Goal: Information Seeking & Learning: Learn about a topic

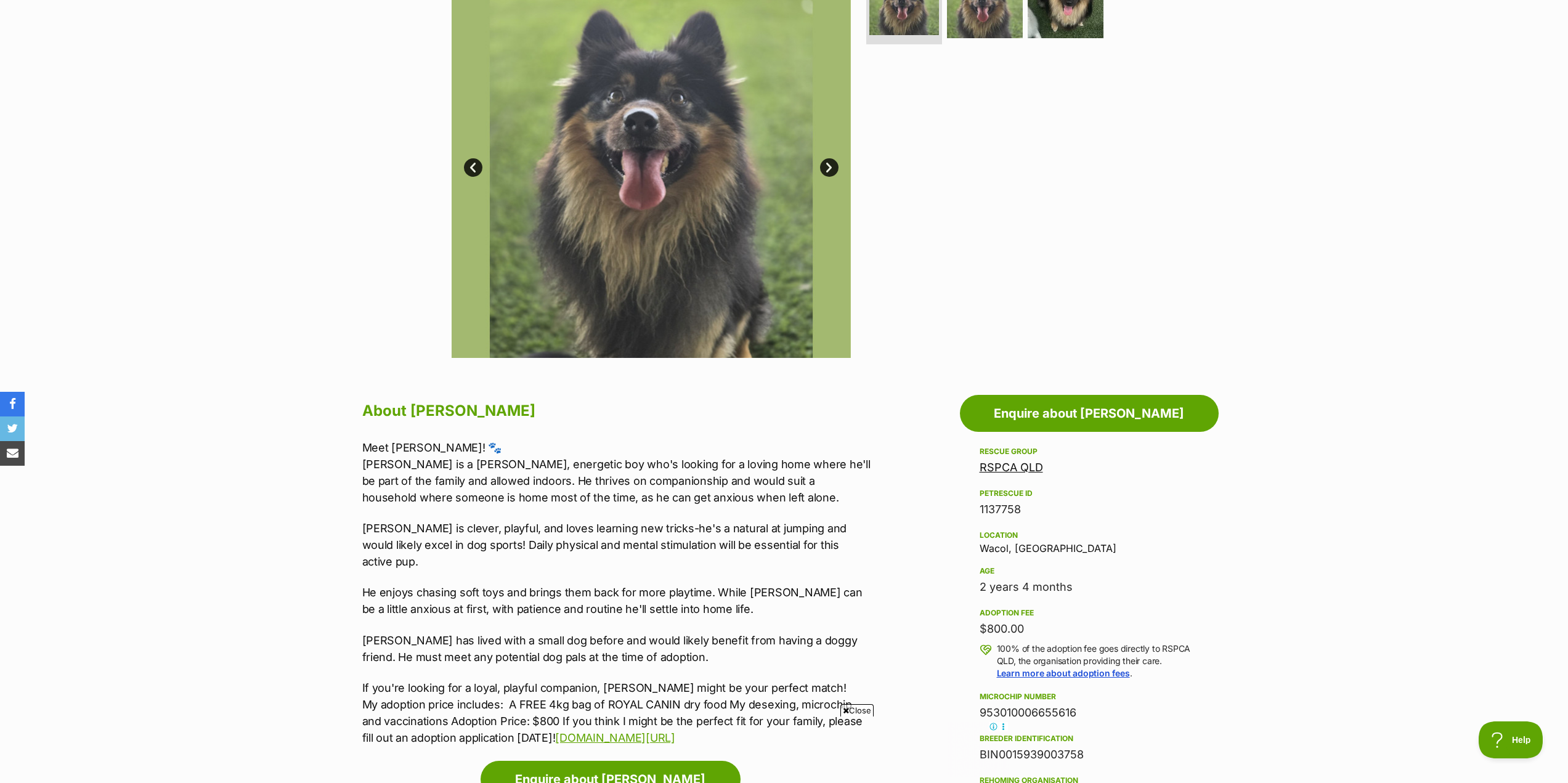
scroll to position [308, 0]
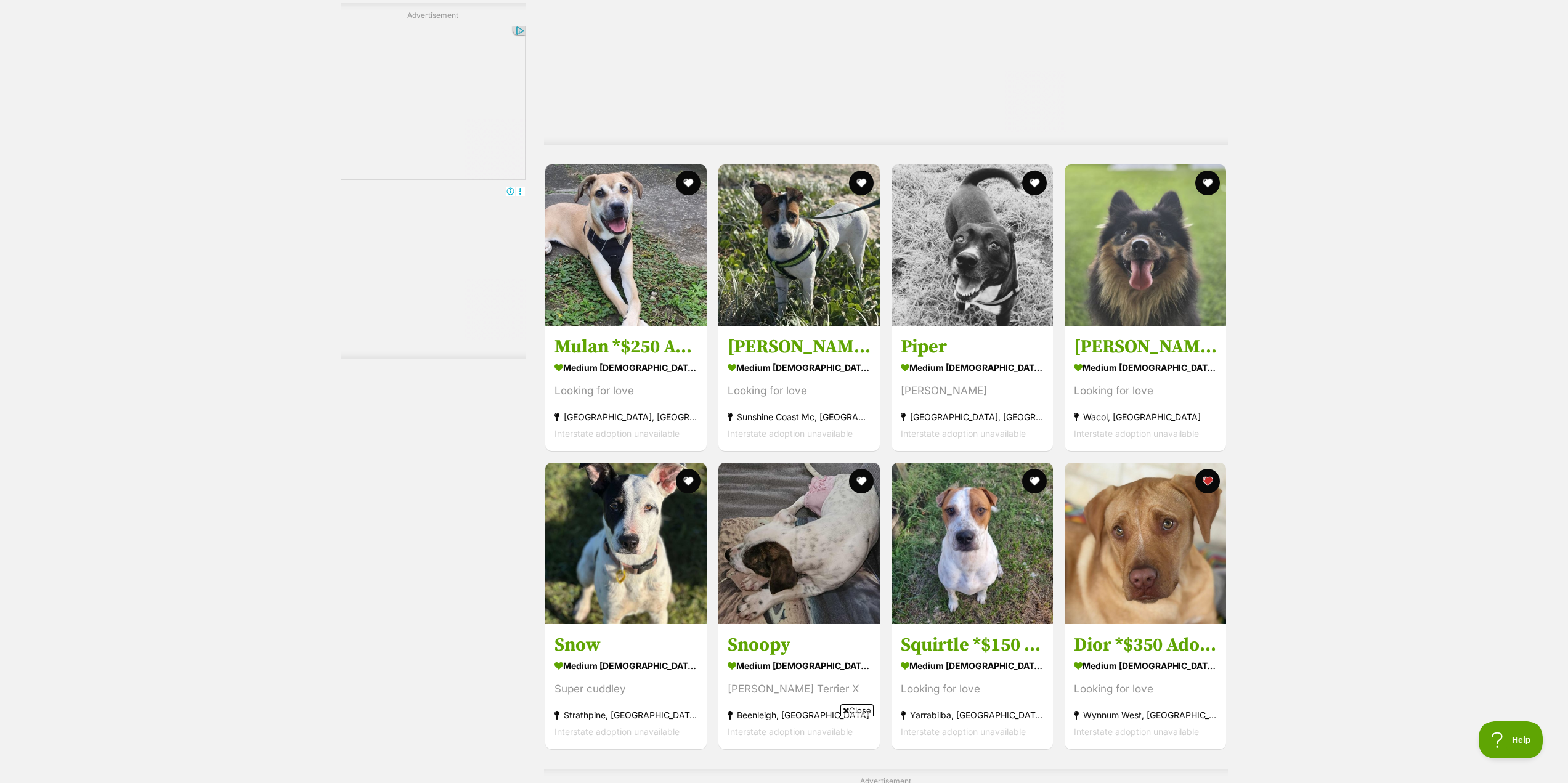
scroll to position [5114, 0]
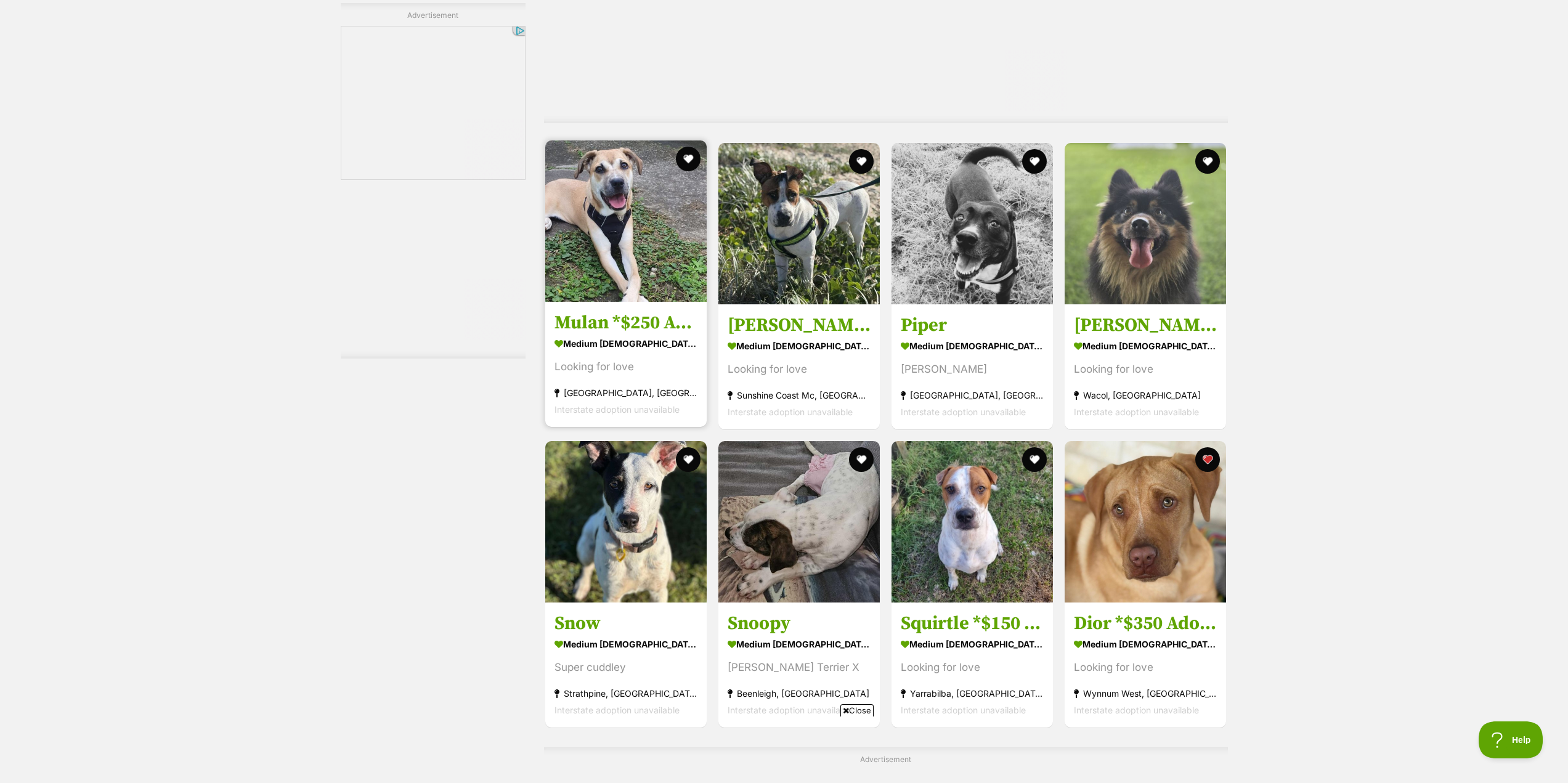
click at [659, 271] on img at bounding box center [626, 221] width 161 height 161
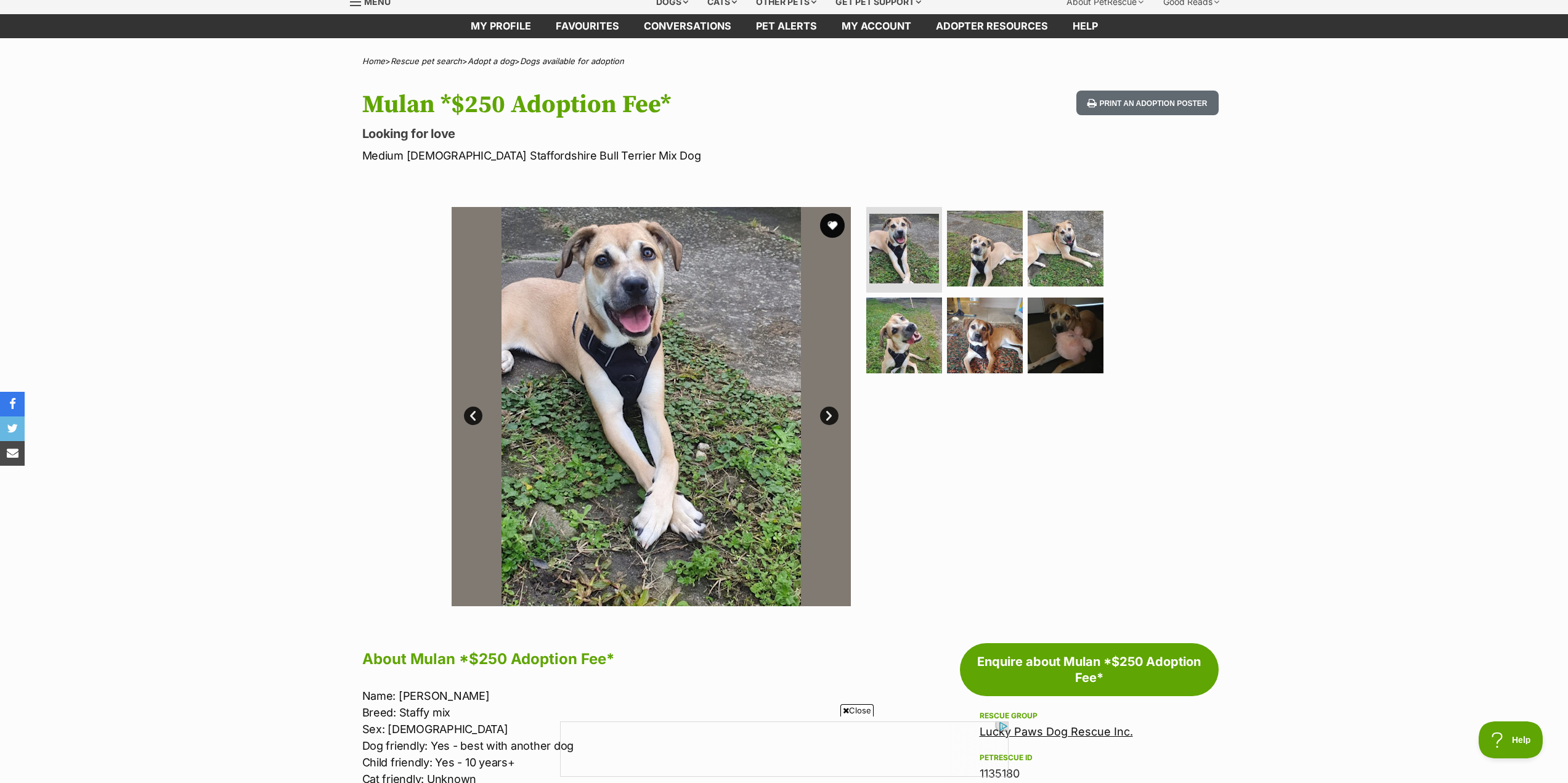
scroll to position [185, 0]
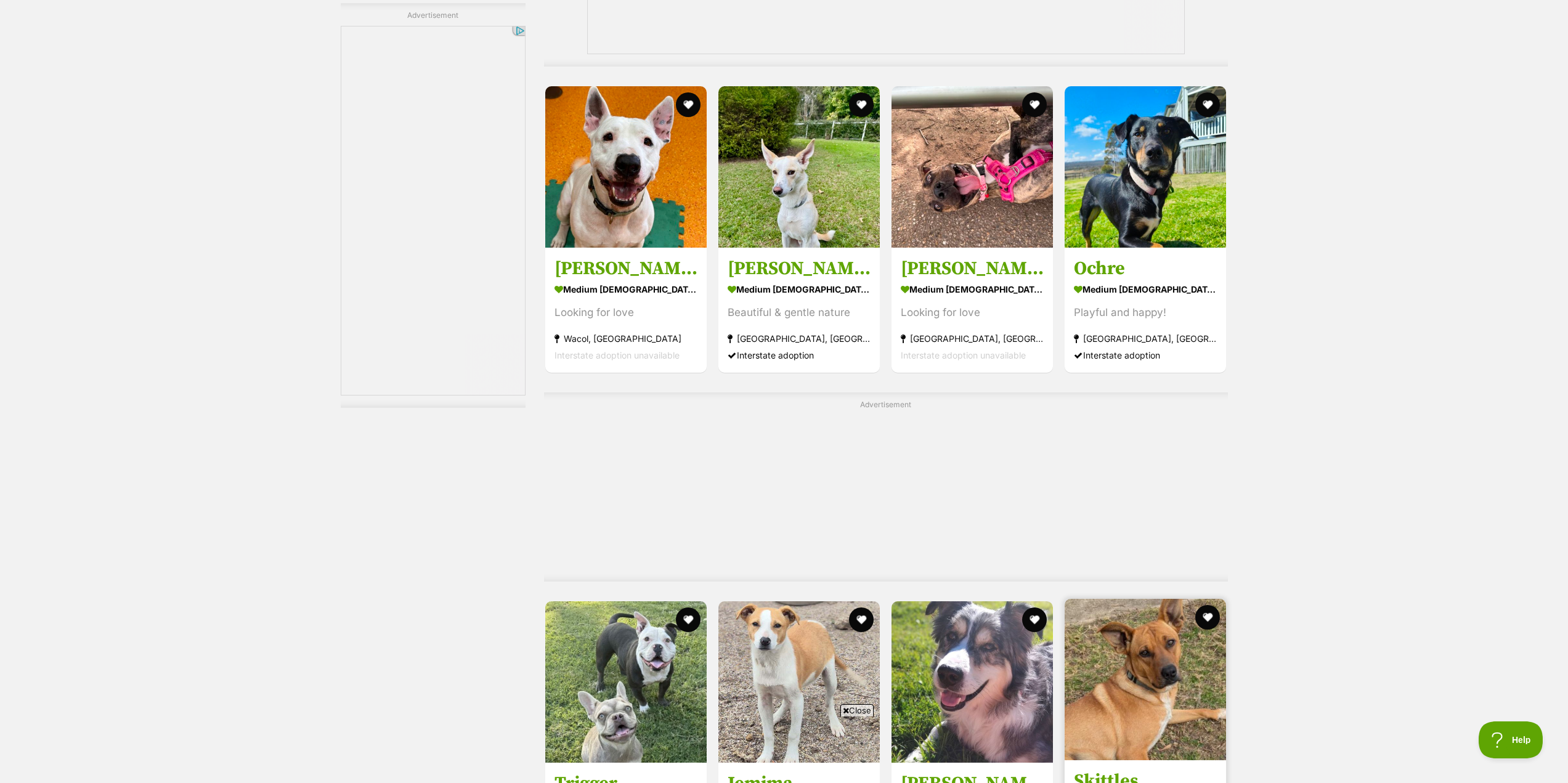
scroll to position [5857, 0]
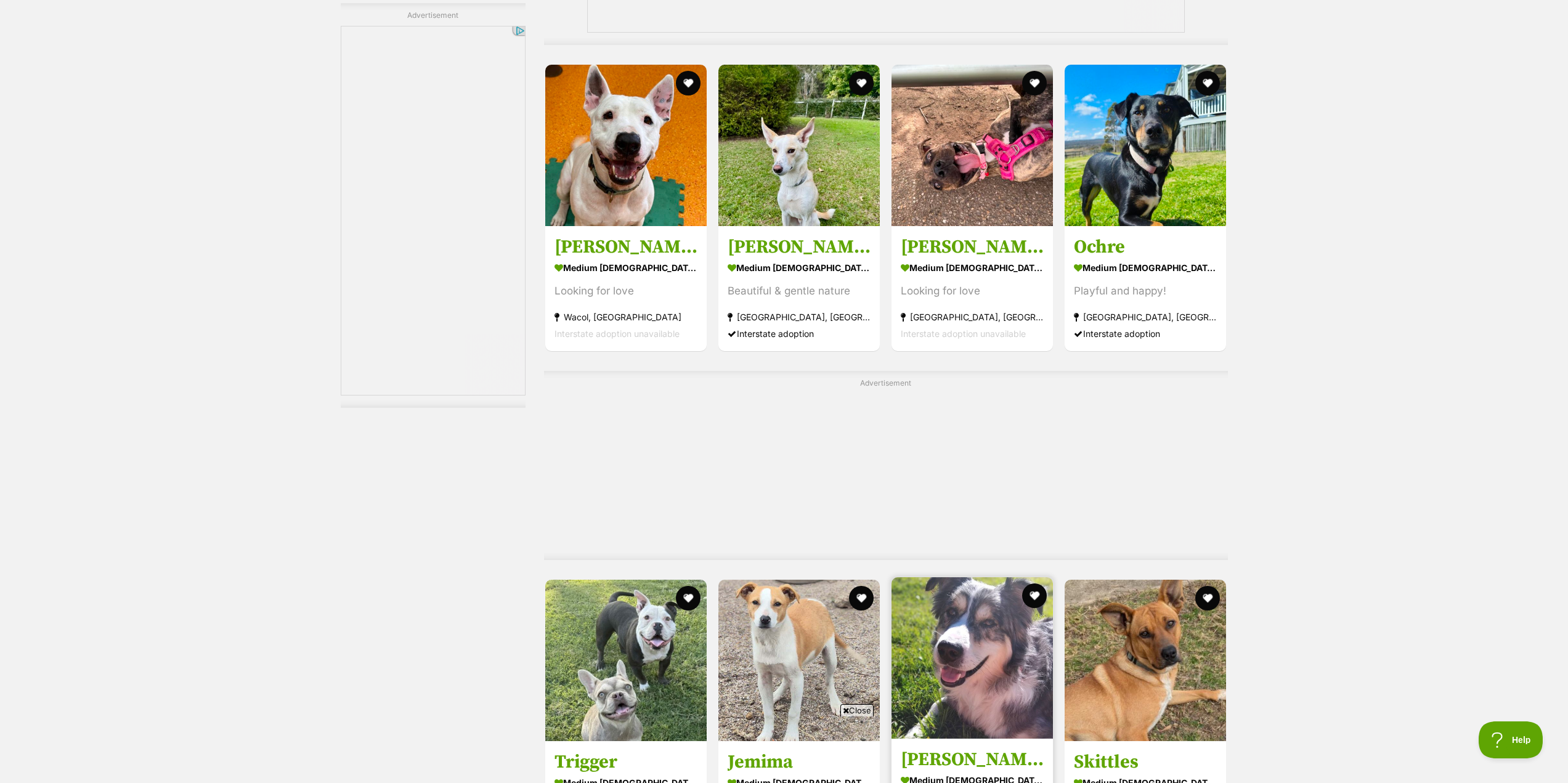
click at [1003, 577] on img at bounding box center [972, 658] width 161 height 161
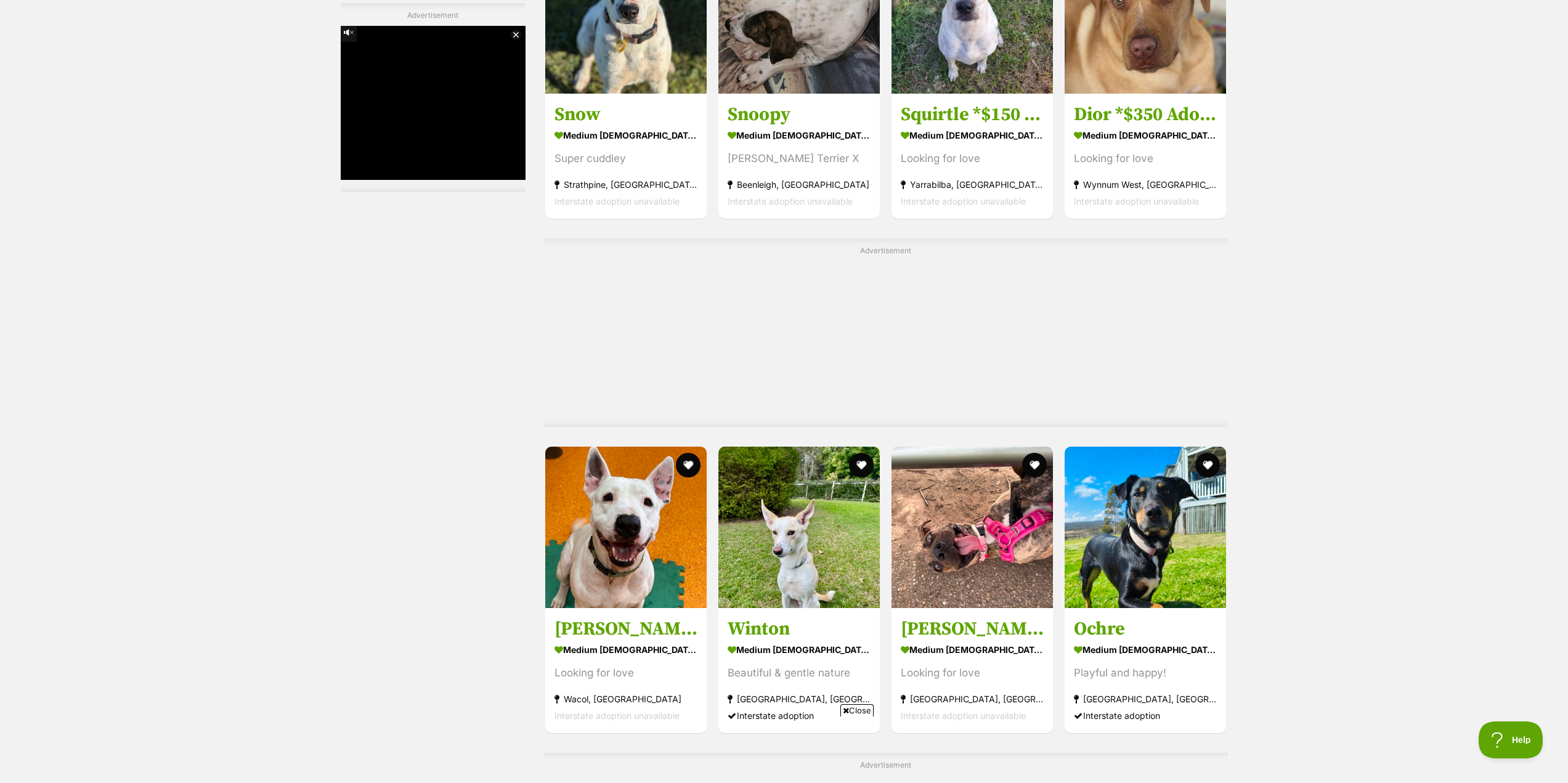
scroll to position [5488, 0]
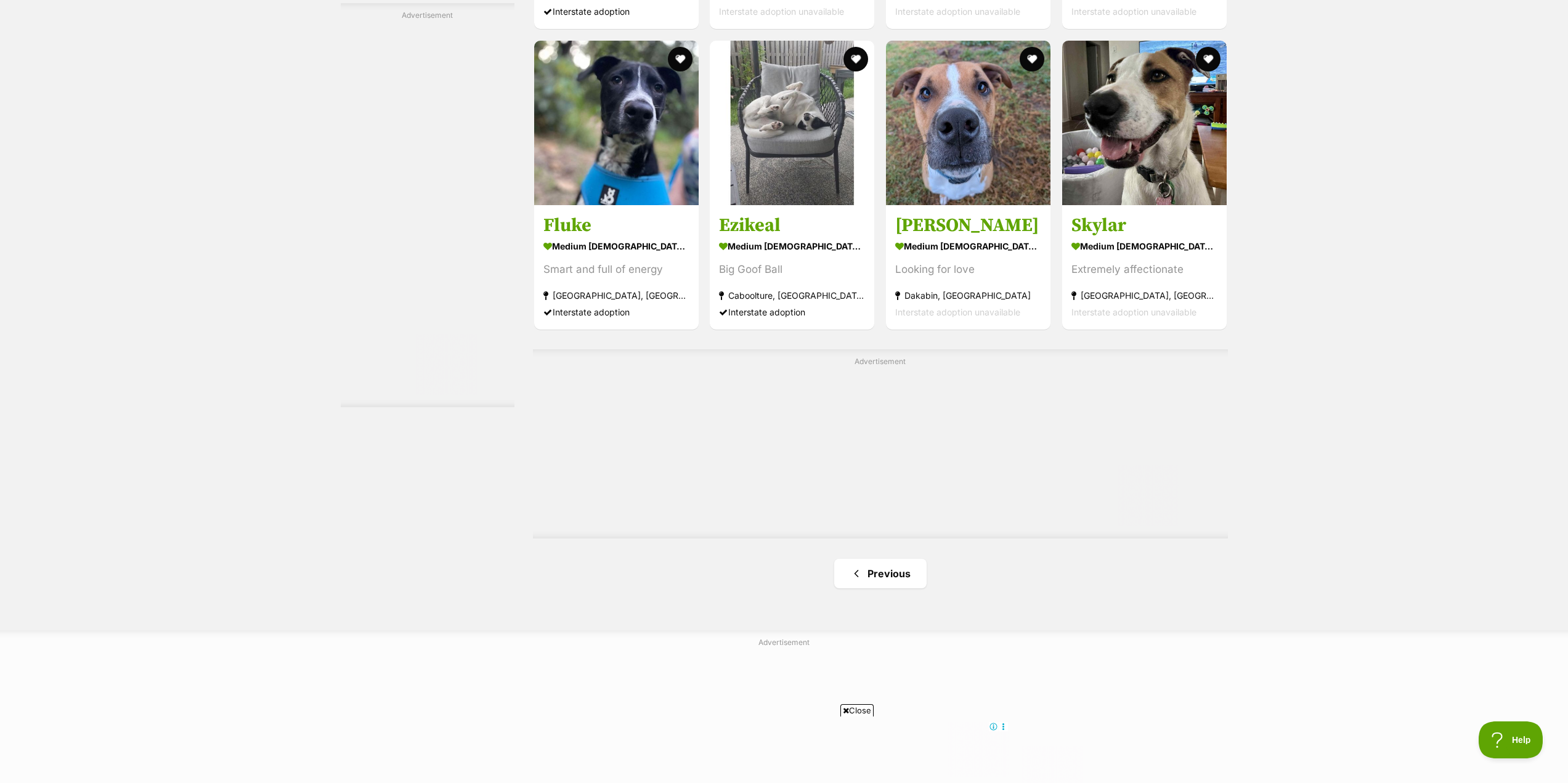
scroll to position [5792, 0]
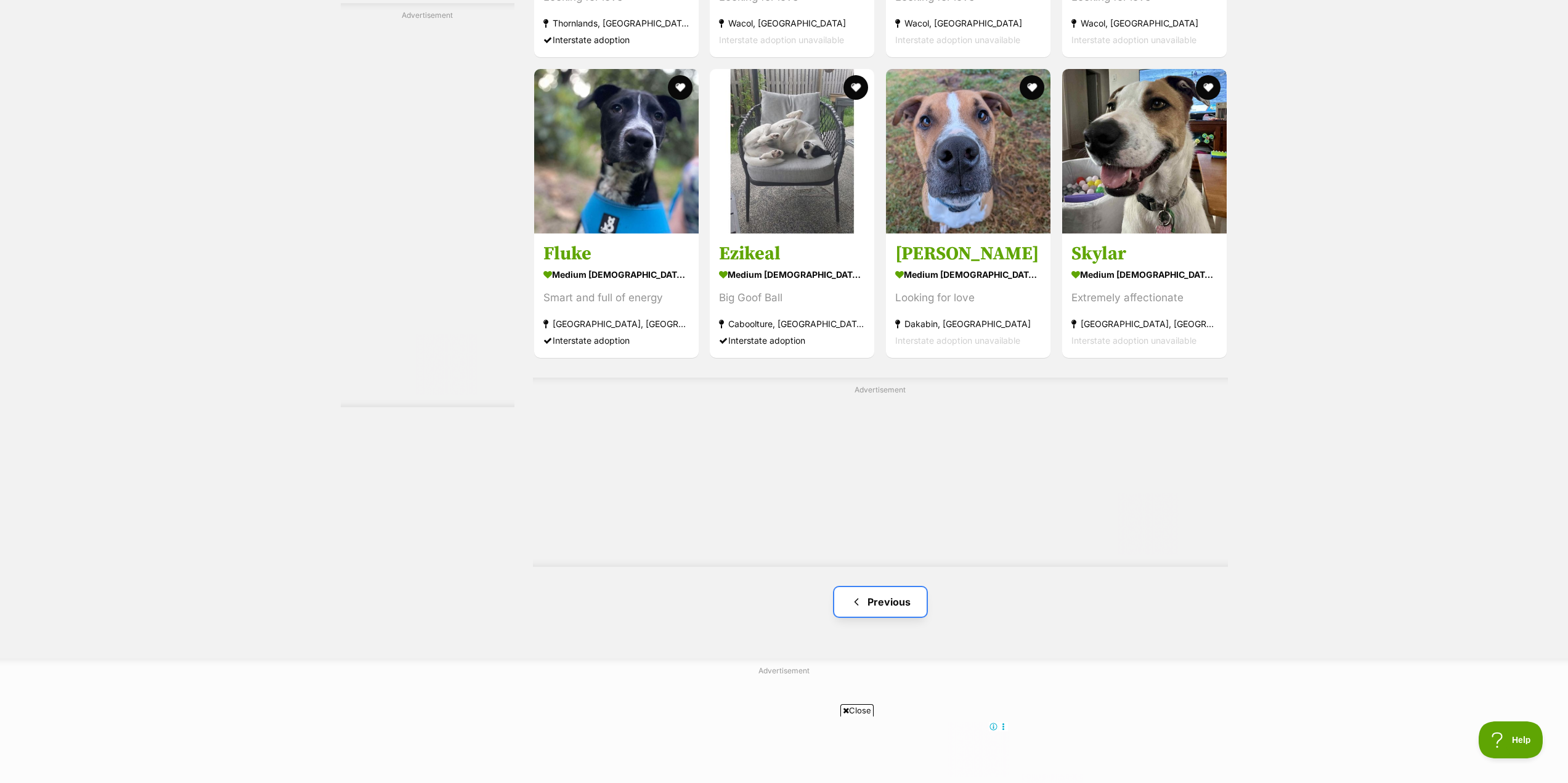
click at [887, 603] on link "Previous" at bounding box center [880, 602] width 93 height 30
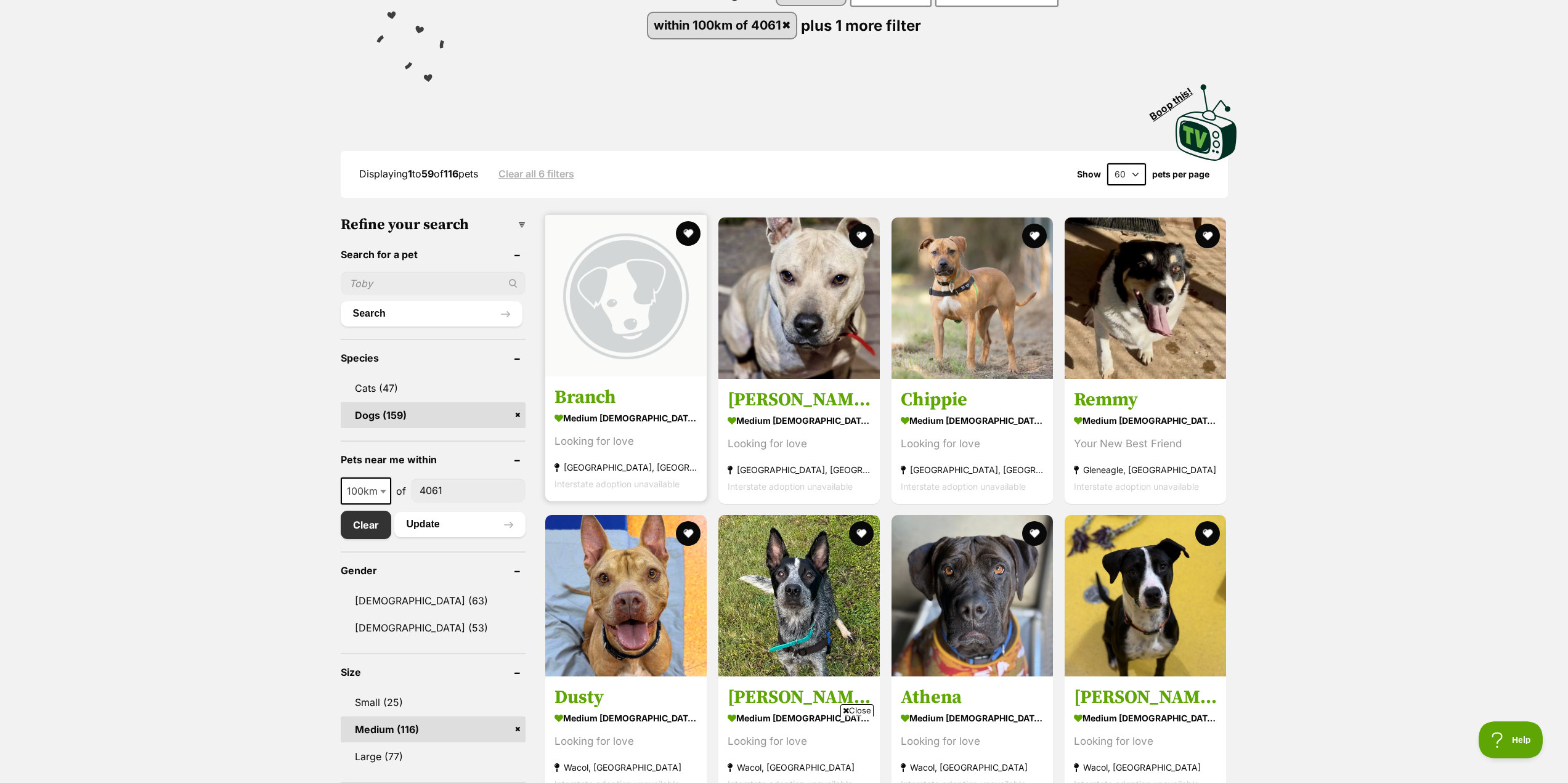
click at [639, 318] on img at bounding box center [626, 296] width 161 height 161
